Goal: Information Seeking & Learning: Learn about a topic

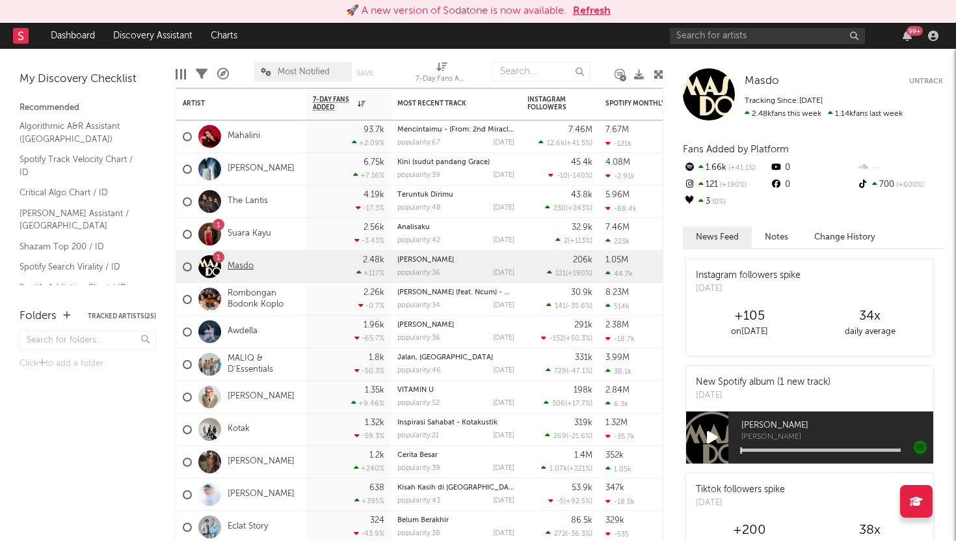
click at [247, 265] on link "Masdo" at bounding box center [241, 266] width 26 height 11
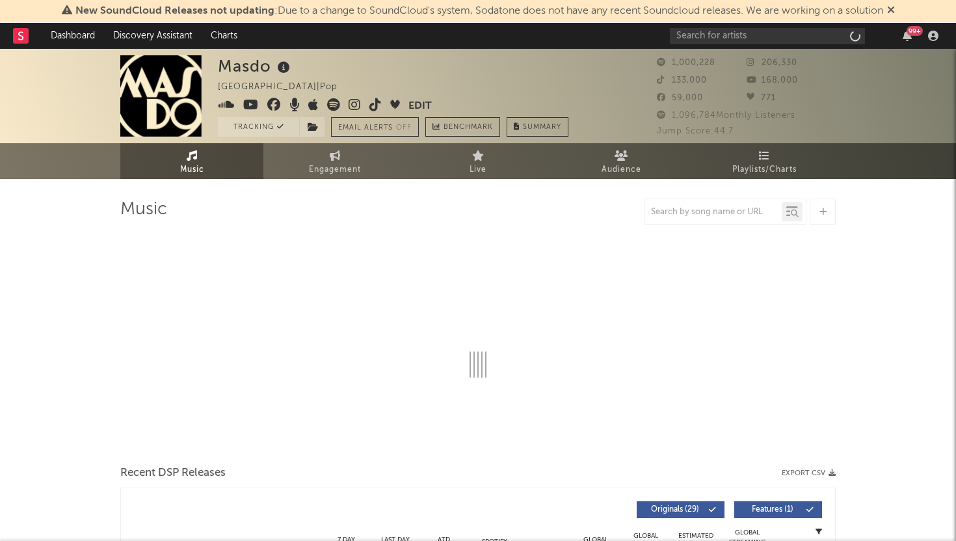
select select "6m"
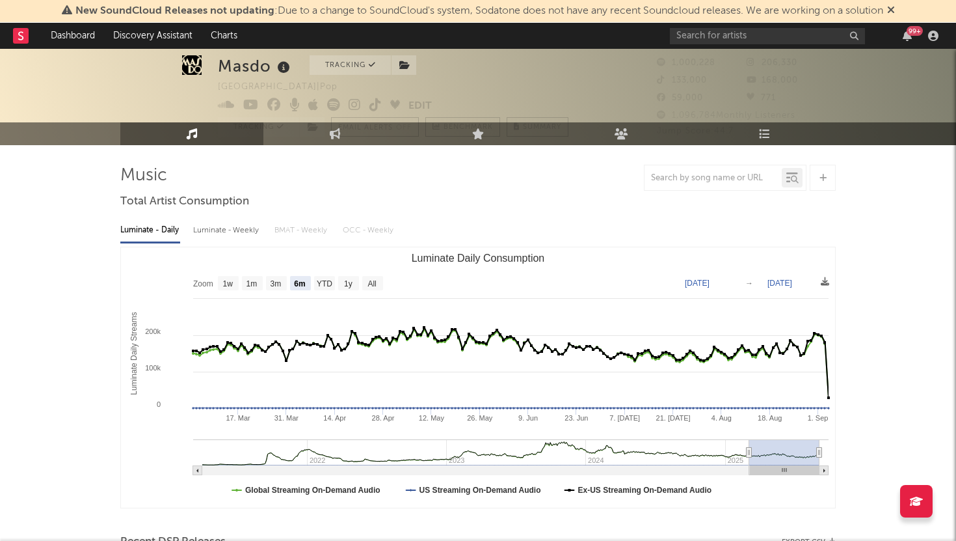
scroll to position [31, 0]
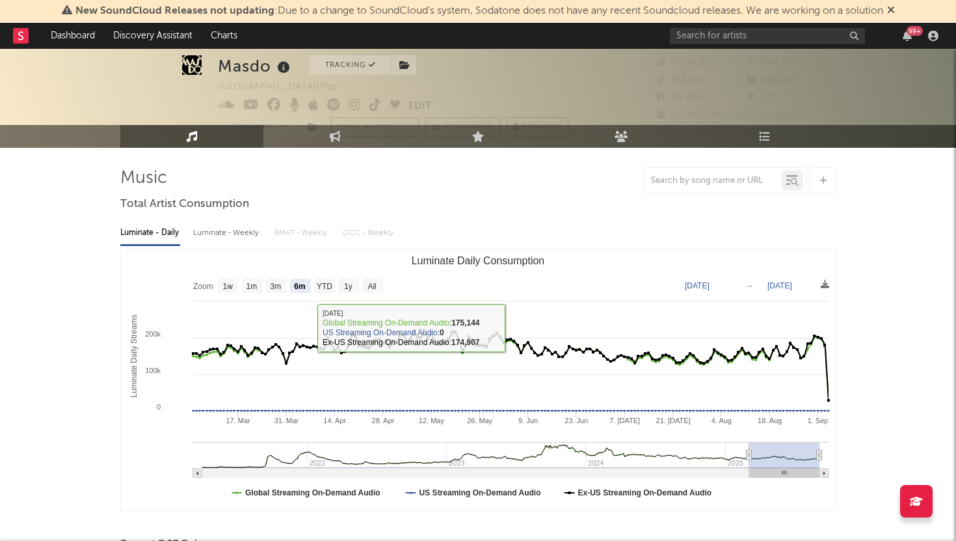
click at [211, 224] on div "Luminate - Weekly" at bounding box center [227, 233] width 68 height 22
select select "6m"
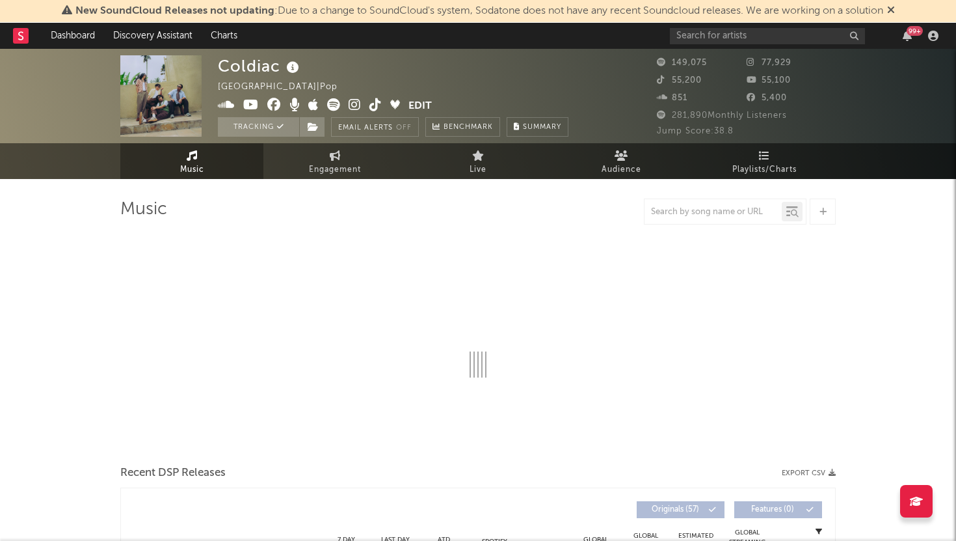
select select "6m"
